Goal: Information Seeking & Learning: Learn about a topic

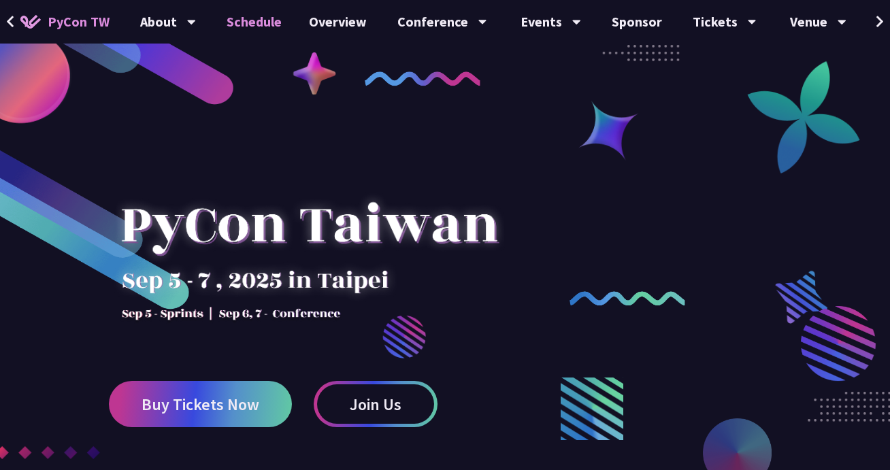
click at [263, 23] on link "Schedule" at bounding box center [254, 22] width 82 height 44
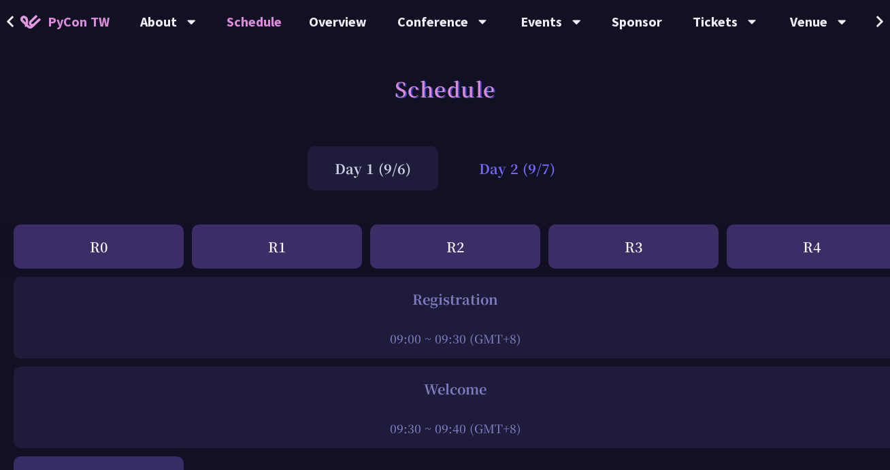
click at [514, 173] on div "Day 2 (9/7)" at bounding box center [517, 168] width 131 height 44
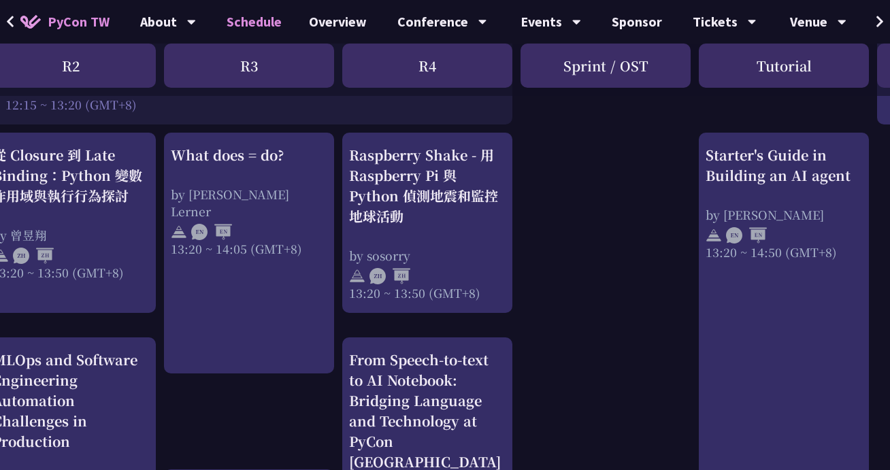
scroll to position [1157, 385]
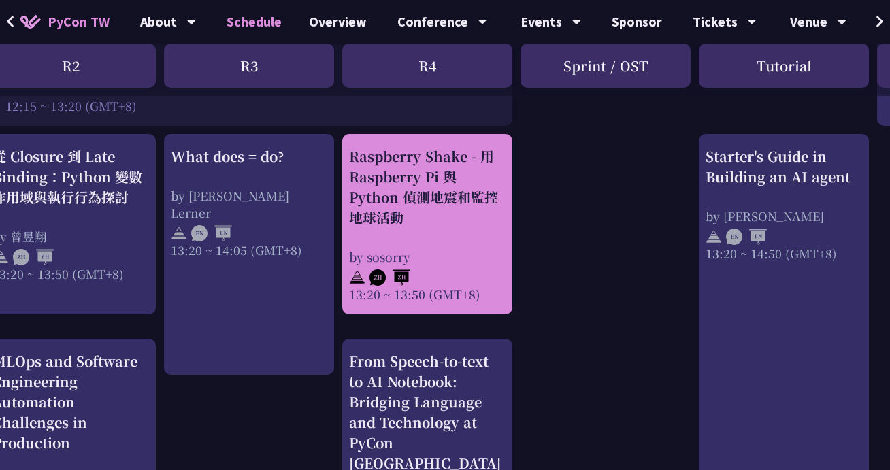
click at [403, 182] on div "Raspberry Shake - 用 Raspberry Pi 與 Python 偵測地震和監控地球活動" at bounding box center [427, 187] width 157 height 82
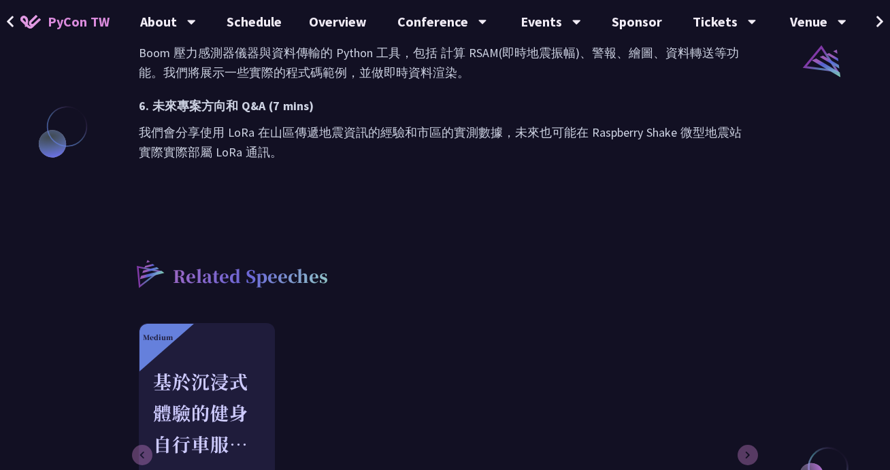
scroll to position [1158, 0]
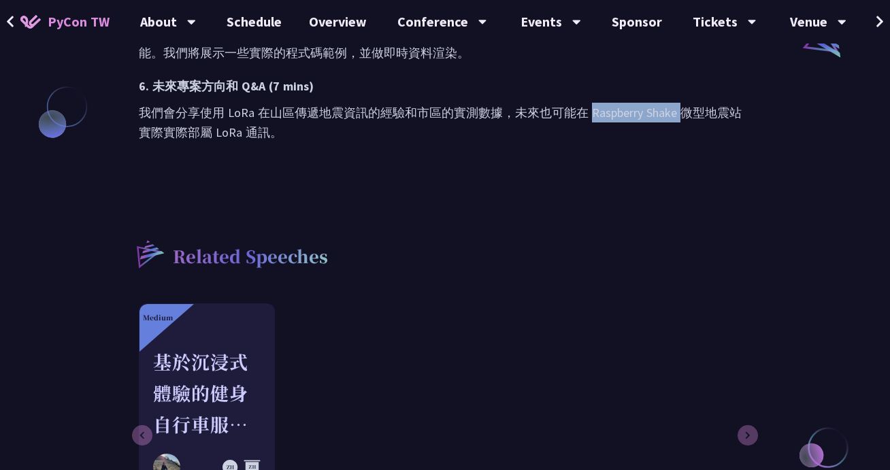
drag, startPoint x: 592, startPoint y: 189, endPoint x: 680, endPoint y: 191, distance: 88.5
click at [0, 0] on div "PyCon TW About PyCon Taiwan History Community Code of Conduct Schedule Overview…" at bounding box center [445, 3] width 890 height 2323
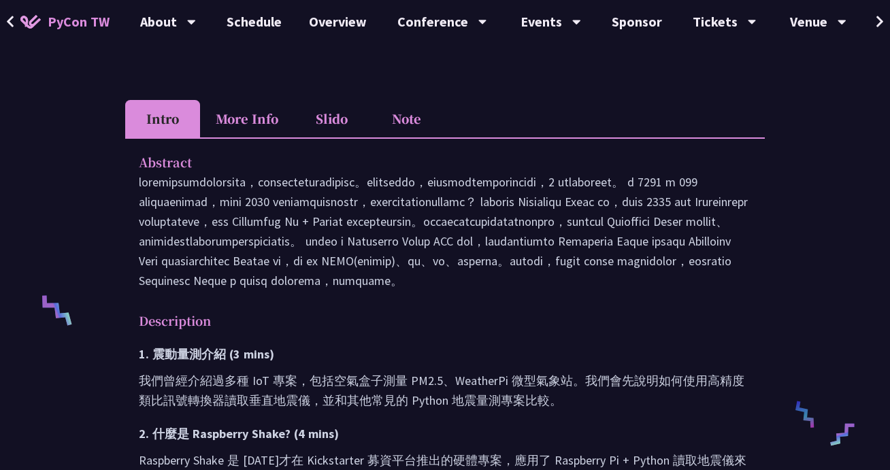
scroll to position [364, 0]
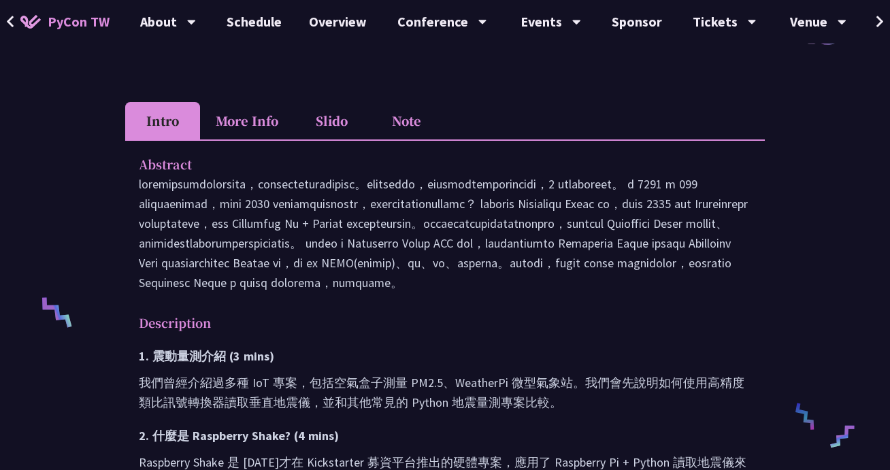
click at [244, 118] on li "More Info" at bounding box center [247, 120] width 94 height 37
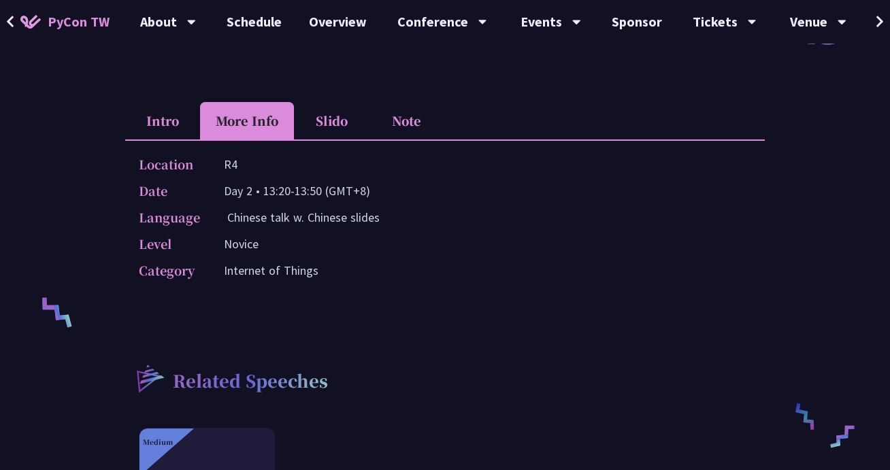
click at [332, 114] on li "Slido" at bounding box center [331, 120] width 75 height 37
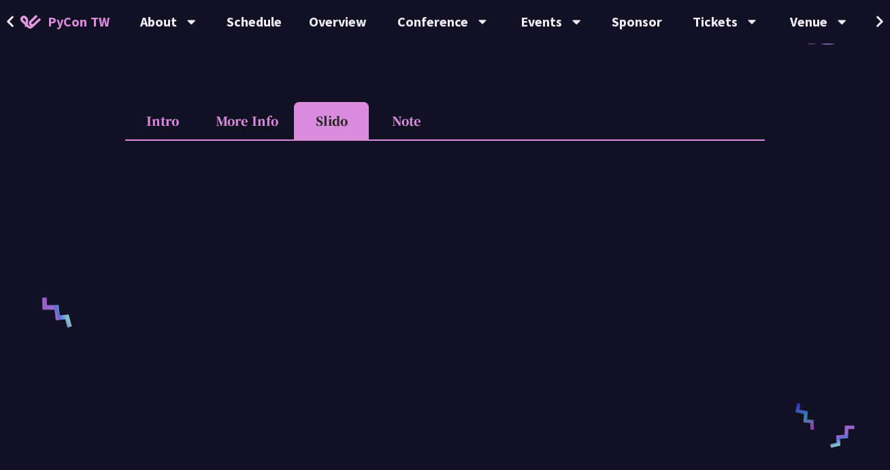
click at [407, 116] on li "Note" at bounding box center [406, 120] width 75 height 37
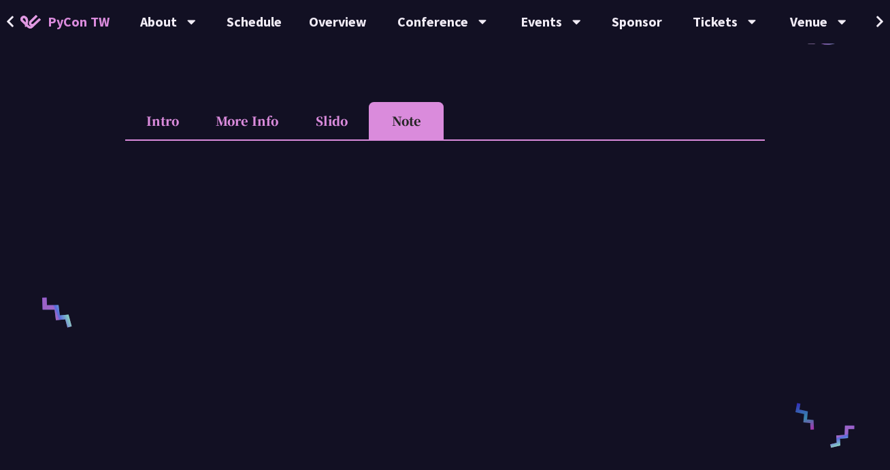
click at [346, 120] on li "Slido" at bounding box center [331, 120] width 75 height 37
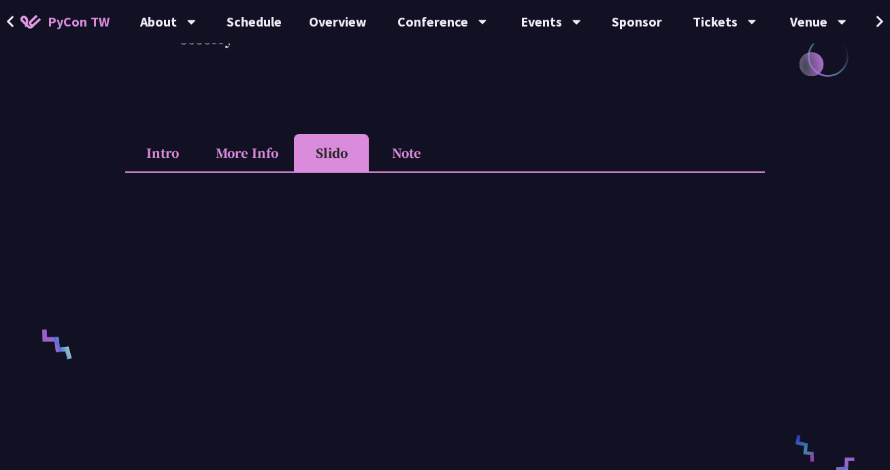
scroll to position [329, 0]
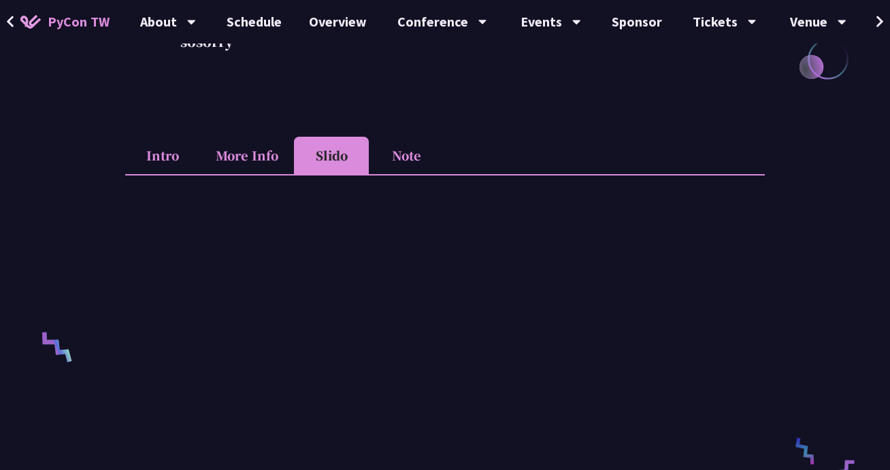
click at [397, 150] on li "Note" at bounding box center [406, 155] width 75 height 37
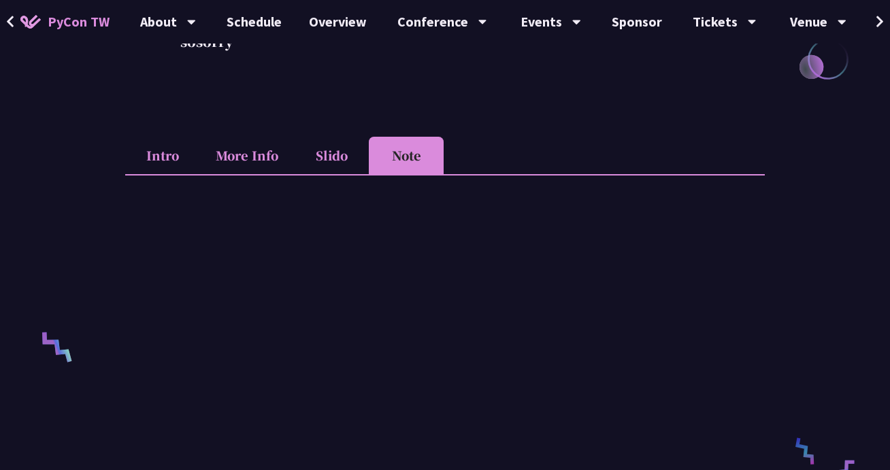
click at [804, 262] on div "Raspberry Shake - 用 Raspberry Pi 與 Python 偵測地震和監控地球活動 sosorry Hi, I'm sosorry. …" at bounding box center [445, 454] width 890 height 1566
click at [165, 168] on li "Intro" at bounding box center [162, 155] width 75 height 37
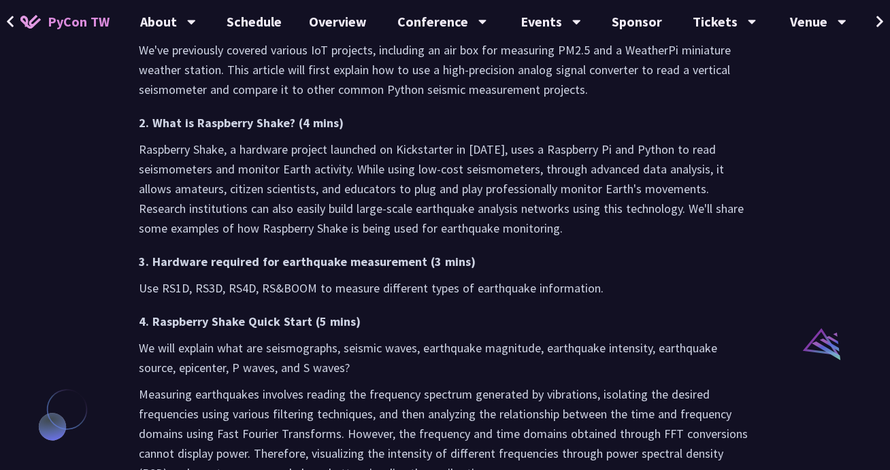
scroll to position [851, 0]
